Goal: Task Accomplishment & Management: Use online tool/utility

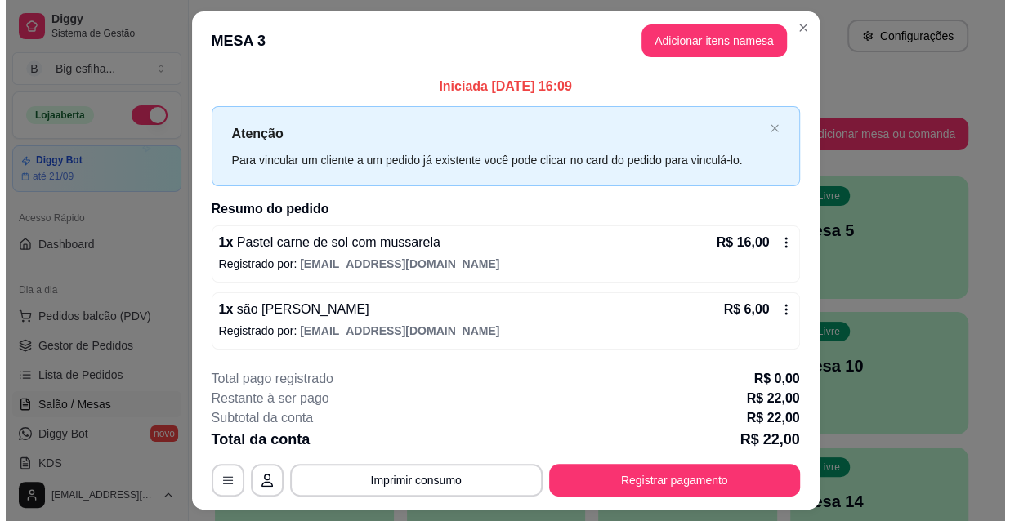
scroll to position [222, 0]
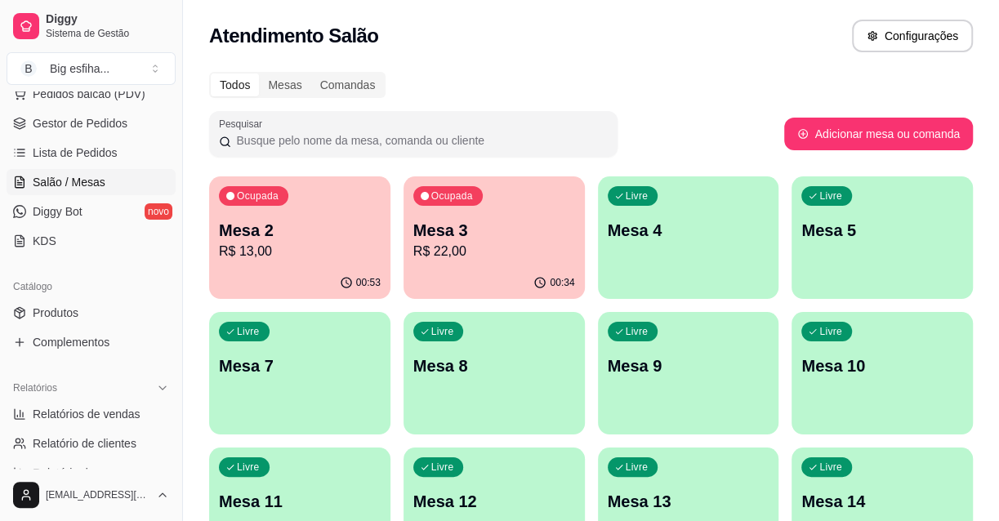
click at [334, 224] on p "Mesa 2" at bounding box center [300, 230] width 162 height 23
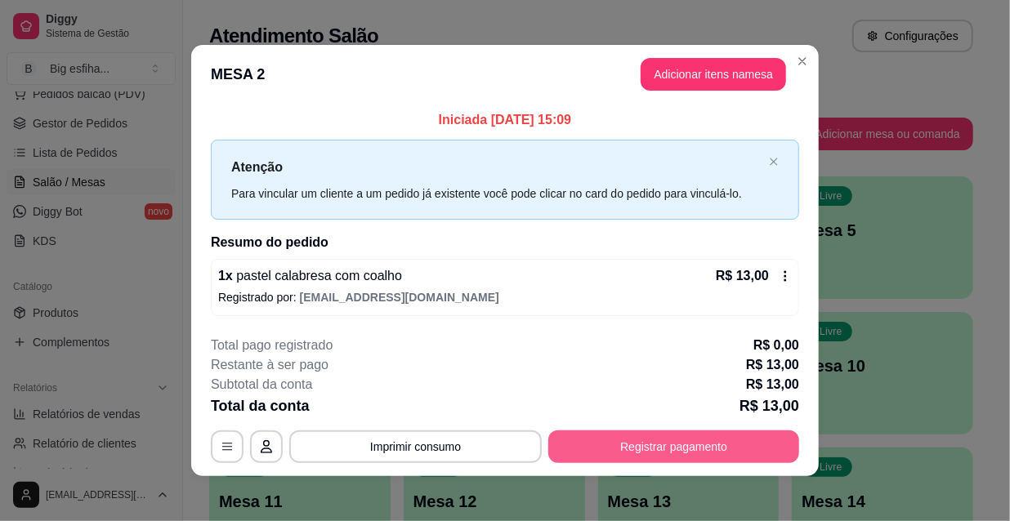
click at [717, 438] on button "Registrar pagamento" at bounding box center [673, 447] width 251 height 33
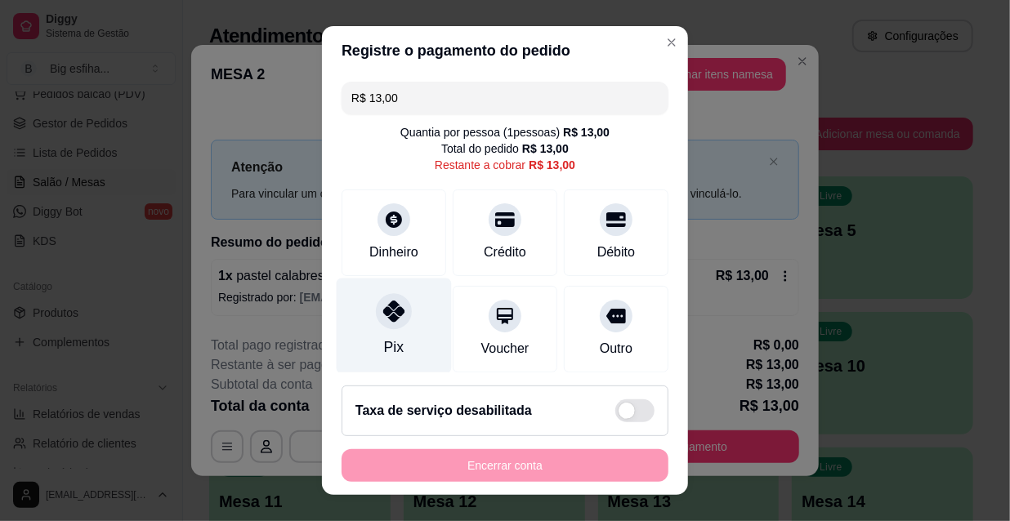
click at [395, 335] on div "Pix" at bounding box center [394, 327] width 115 height 96
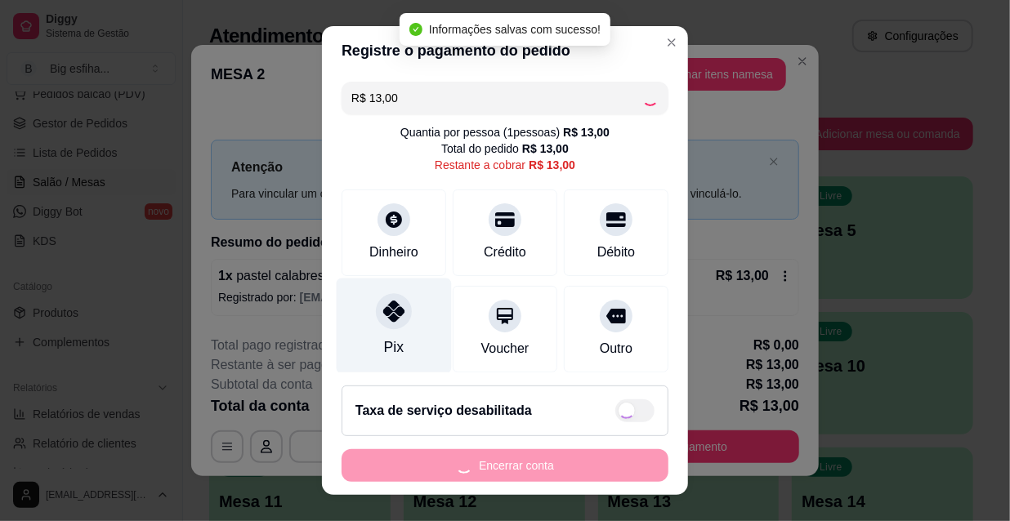
type input "R$ 0,00"
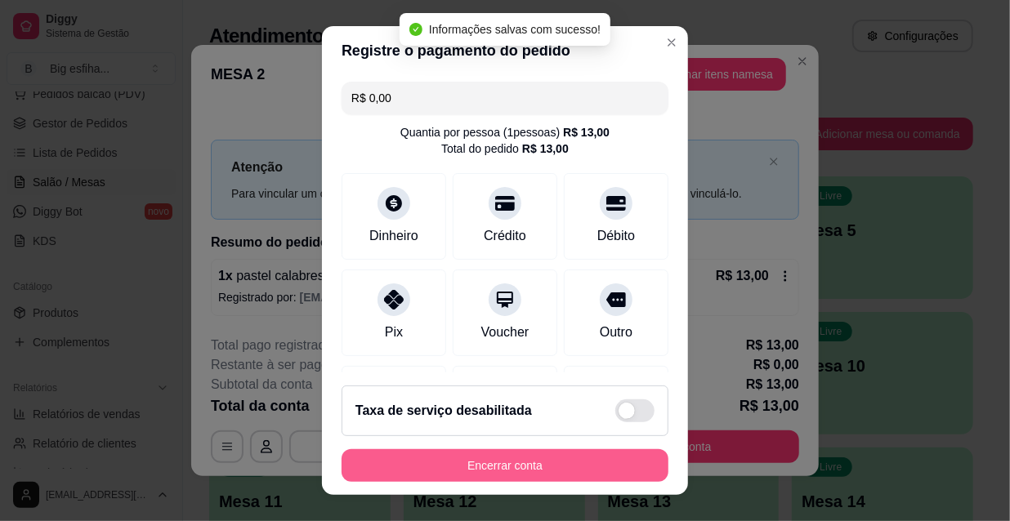
click at [501, 473] on button "Encerrar conta" at bounding box center [504, 465] width 327 height 33
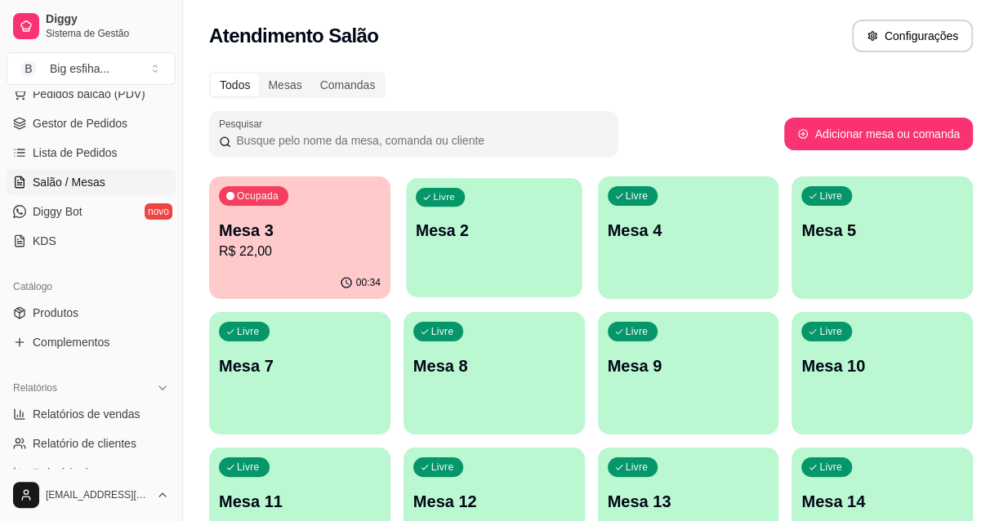
click at [545, 223] on p "Mesa 2" at bounding box center [494, 231] width 157 height 22
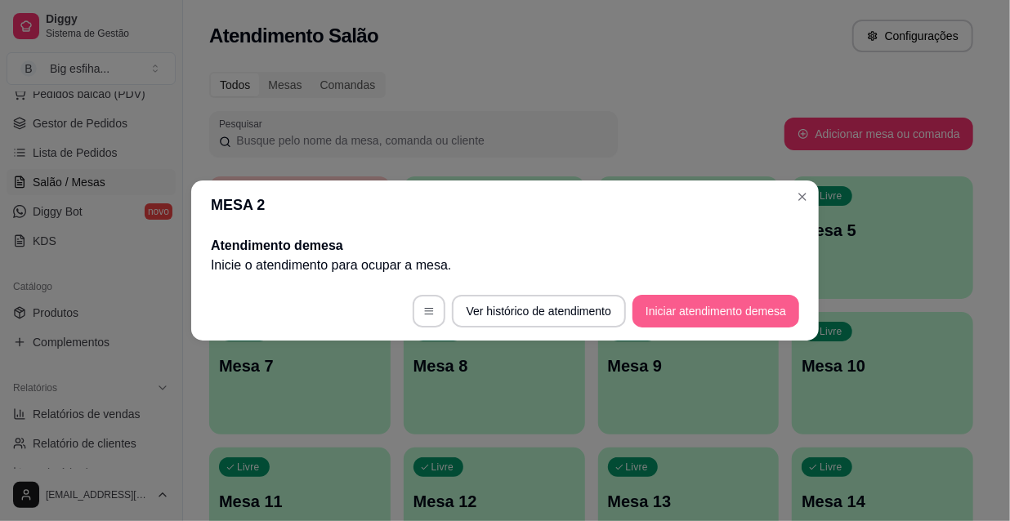
click at [725, 316] on button "Iniciar atendimento de mesa" at bounding box center [715, 311] width 167 height 33
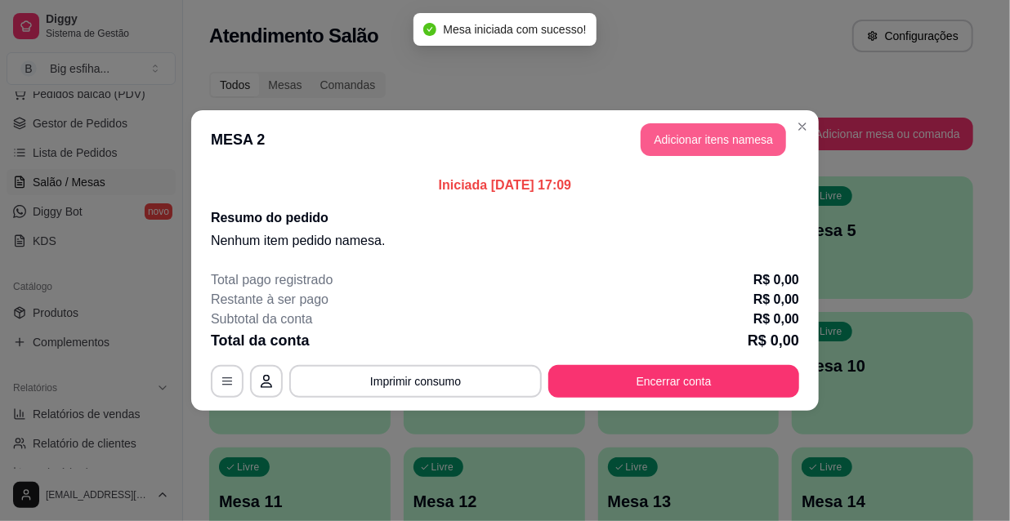
click at [677, 127] on button "Adicionar itens na mesa" at bounding box center [712, 139] width 145 height 33
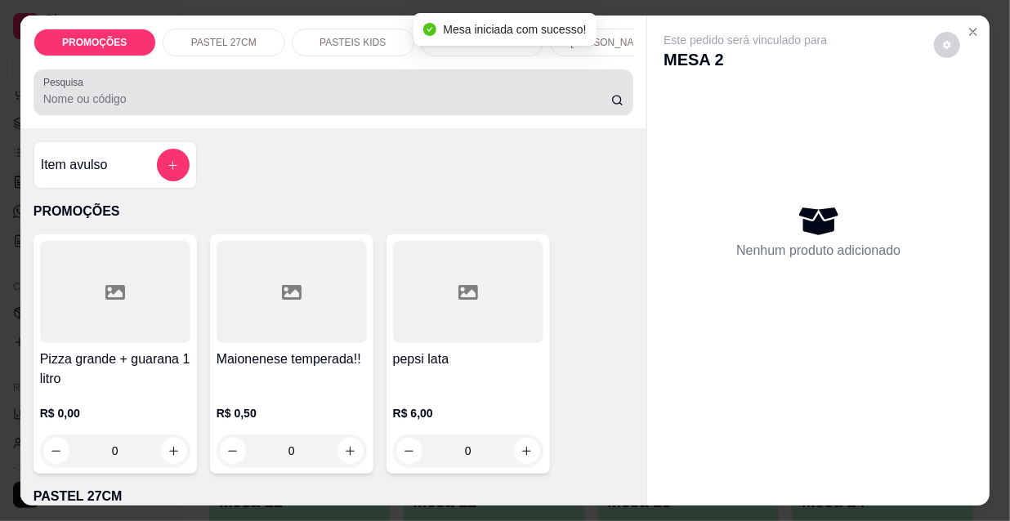
click at [603, 36] on p "[PERSON_NAME]" at bounding box center [610, 42] width 81 height 13
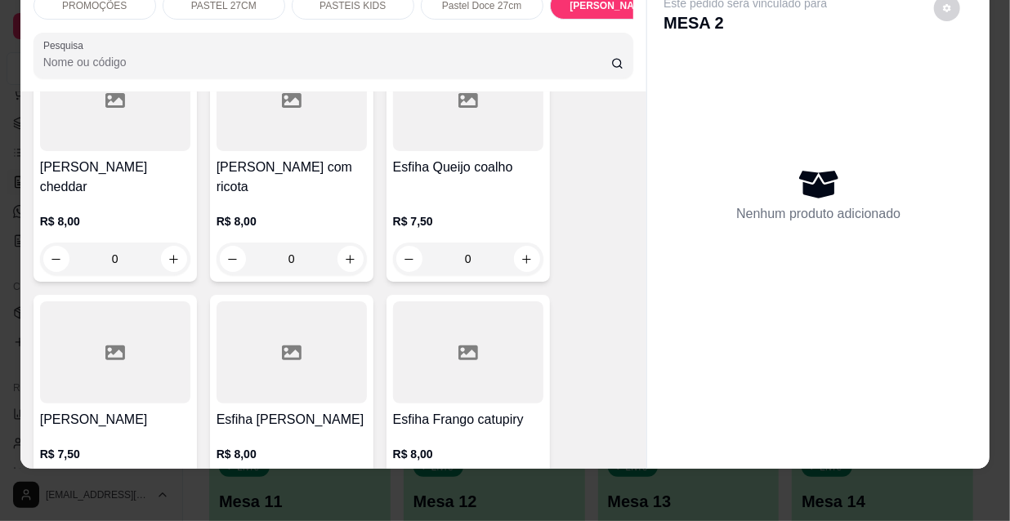
scroll to position [9961, 0]
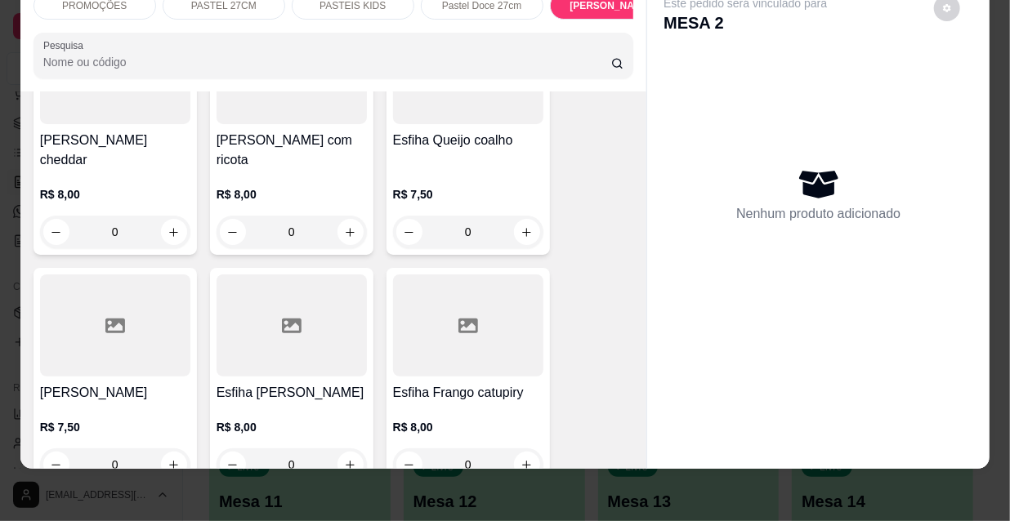
click at [151, 419] on div "R$ 7,50 0" at bounding box center [115, 450] width 150 height 62
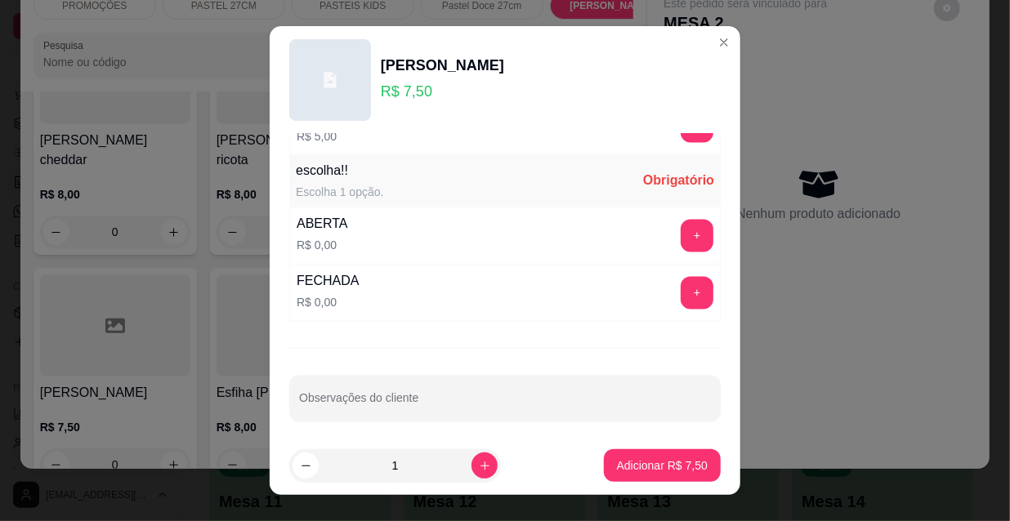
scroll to position [1357, 0]
click at [681, 289] on button "+" at bounding box center [697, 291] width 32 height 32
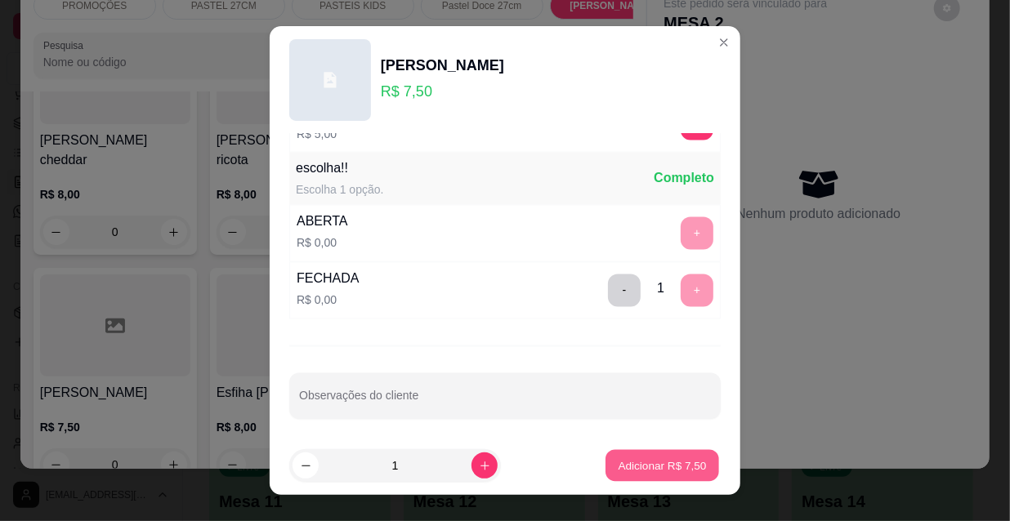
click at [670, 464] on p "Adicionar R$ 7,50" at bounding box center [662, 465] width 88 height 16
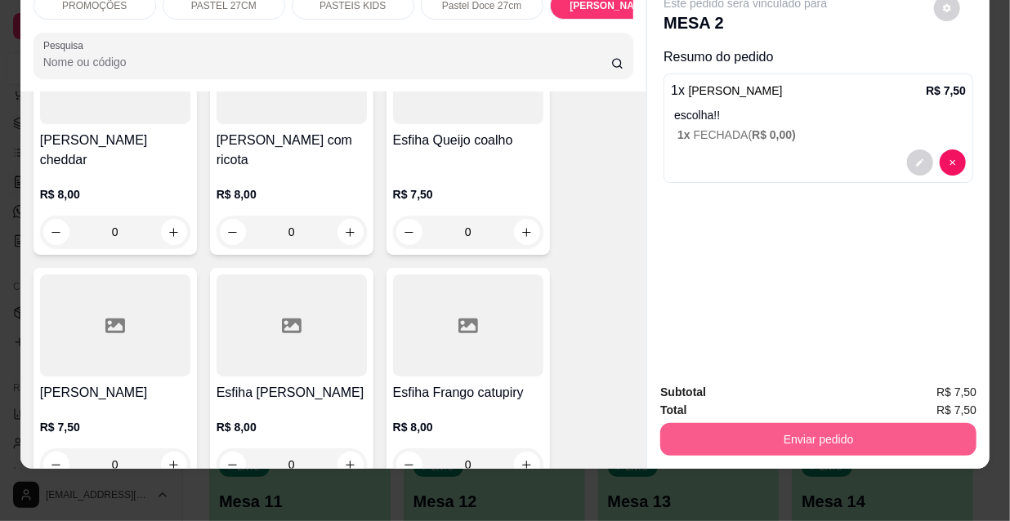
click at [823, 434] on button "Enviar pedido" at bounding box center [818, 439] width 316 height 33
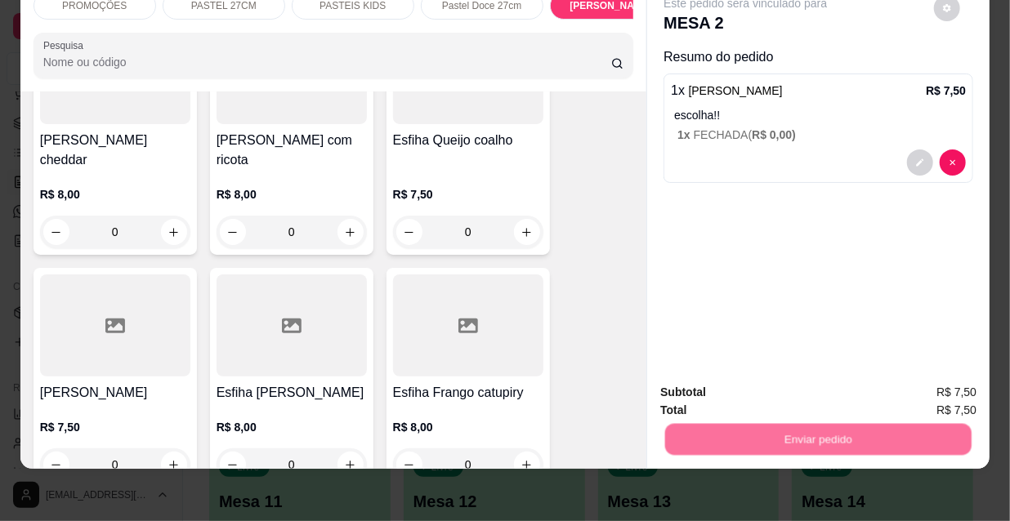
click at [769, 396] on button "Não registrar e enviar pedido" at bounding box center [765, 388] width 170 height 31
